Goal: Use online tool/utility: Use online tool/utility

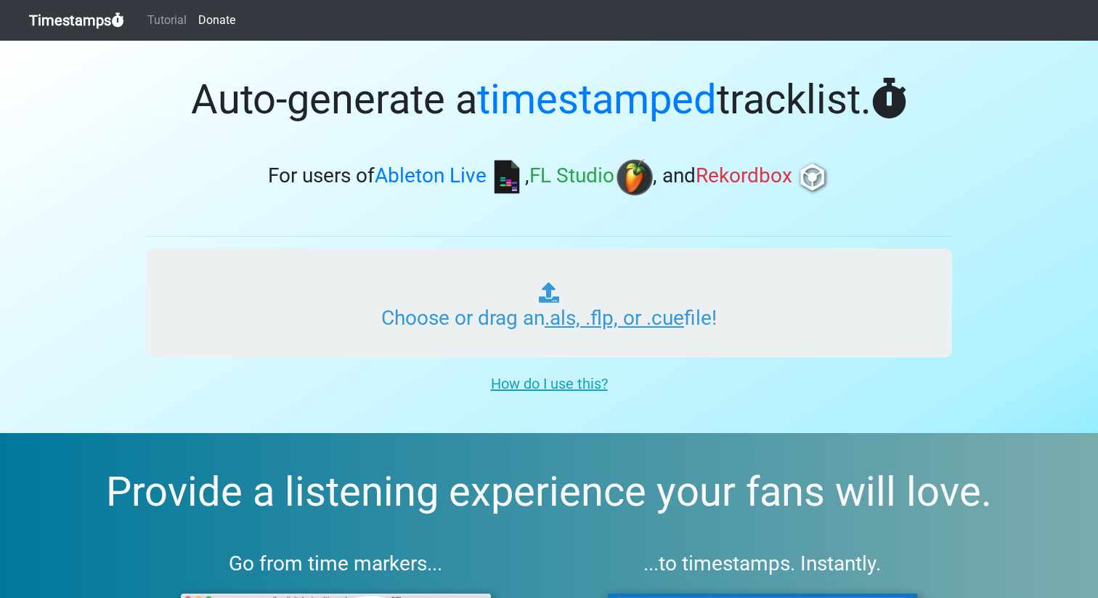
type input "C:\fakepath\RGC.als"
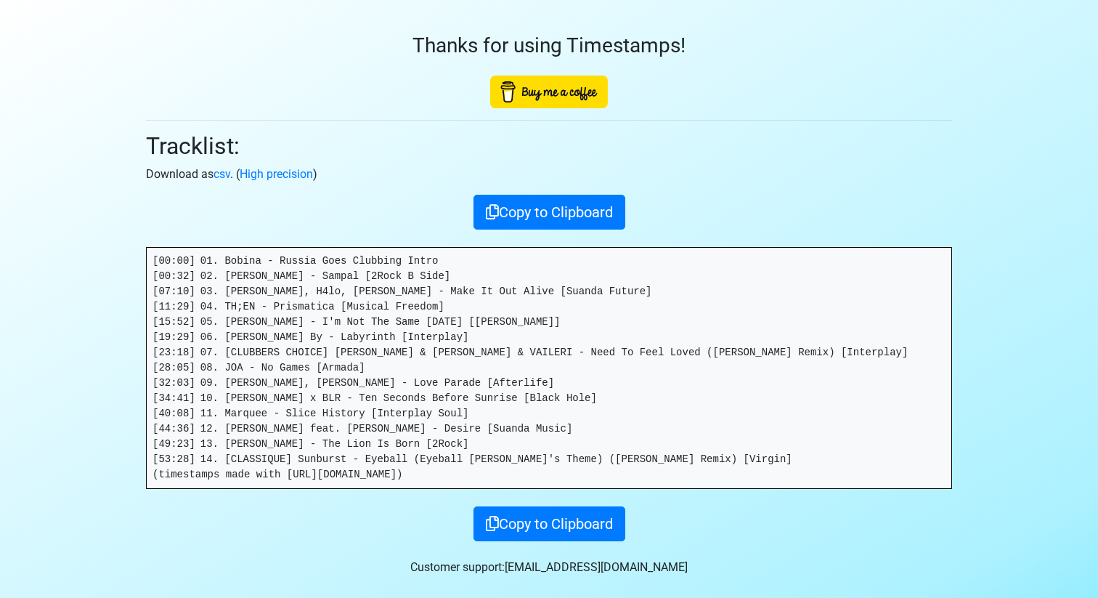
scroll to position [43, 0]
click at [222, 172] on link "csv" at bounding box center [222, 173] width 17 height 14
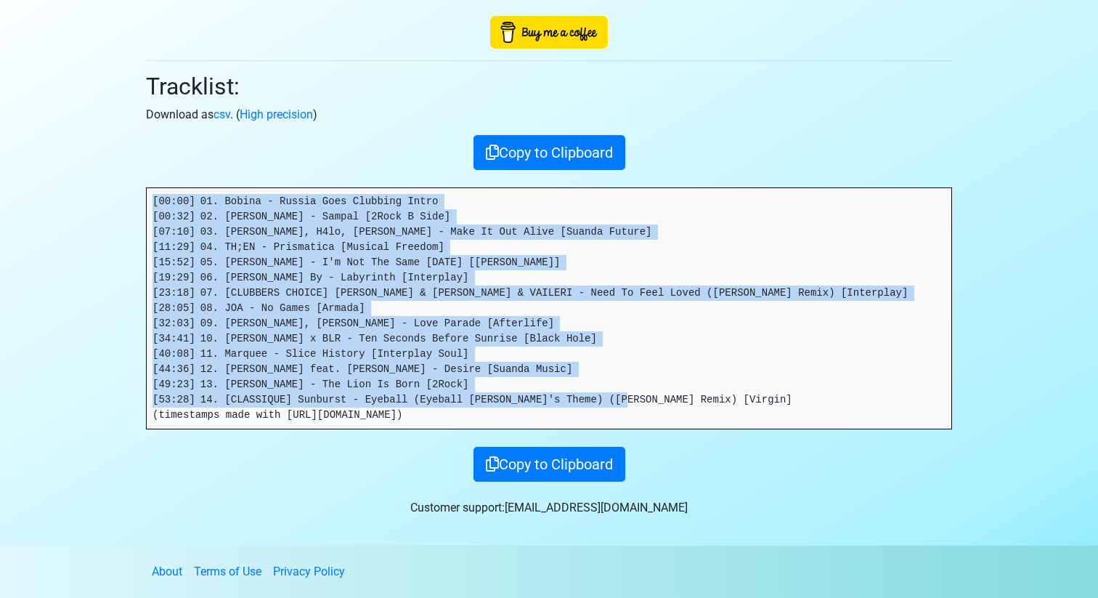
drag, startPoint x: 645, startPoint y: 389, endPoint x: 2, endPoint y: 150, distance: 685.9
click at [0, 147] on section "Thanks for using Timestamps! Tracklist: Download as csv . ( High precision ) Co…" at bounding box center [549, 242] width 1098 height 607
copy pre "[00:00] 01. Bobina - Russia Goes Clubbing Intro [00:32] 02. [PERSON_NAME] - Sam…"
